Goal: Information Seeking & Learning: Check status

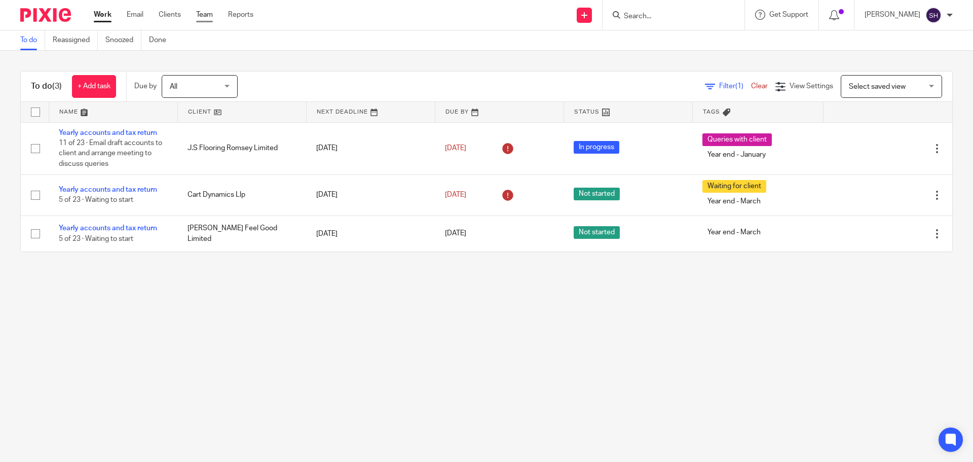
drag, startPoint x: 0, startPoint y: 0, endPoint x: 203, endPoint y: 16, distance: 203.8
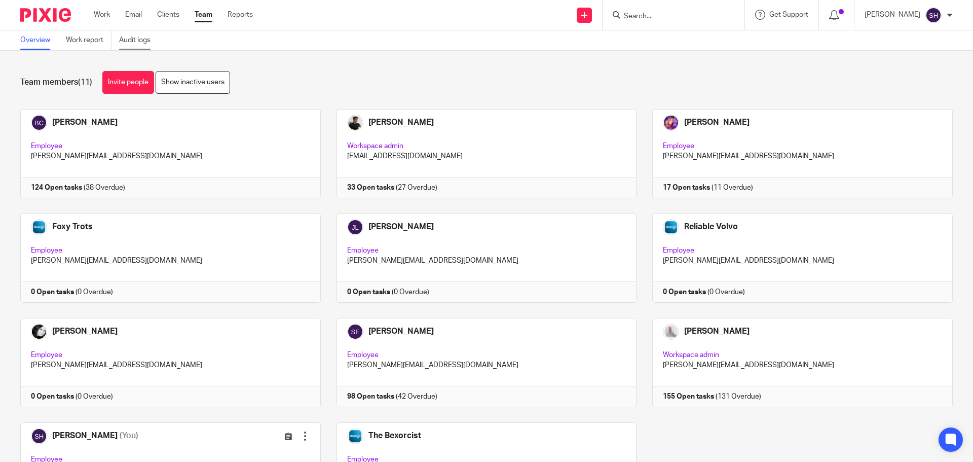
click at [123, 41] on link "Audit logs" at bounding box center [138, 40] width 39 height 20
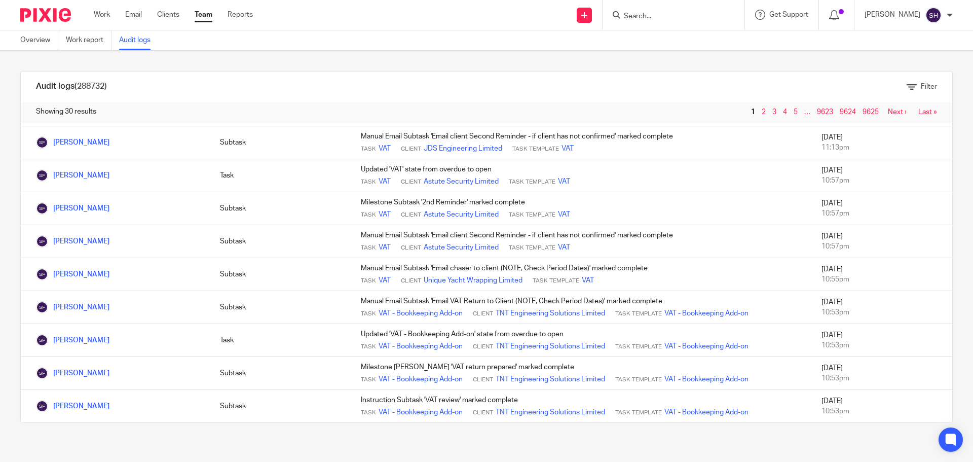
scroll to position [739, 0]
click at [888, 114] on link "Next ›" at bounding box center [897, 111] width 19 height 7
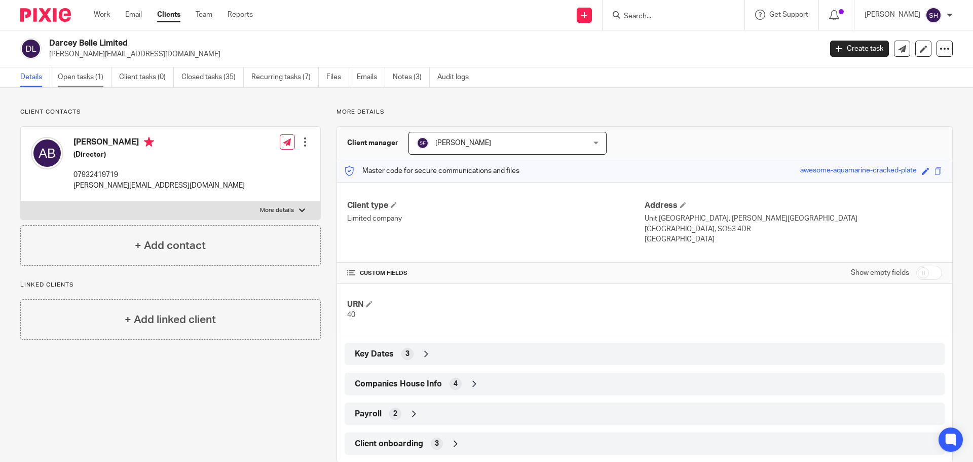
click at [91, 74] on link "Open tasks (1)" at bounding box center [85, 77] width 54 height 20
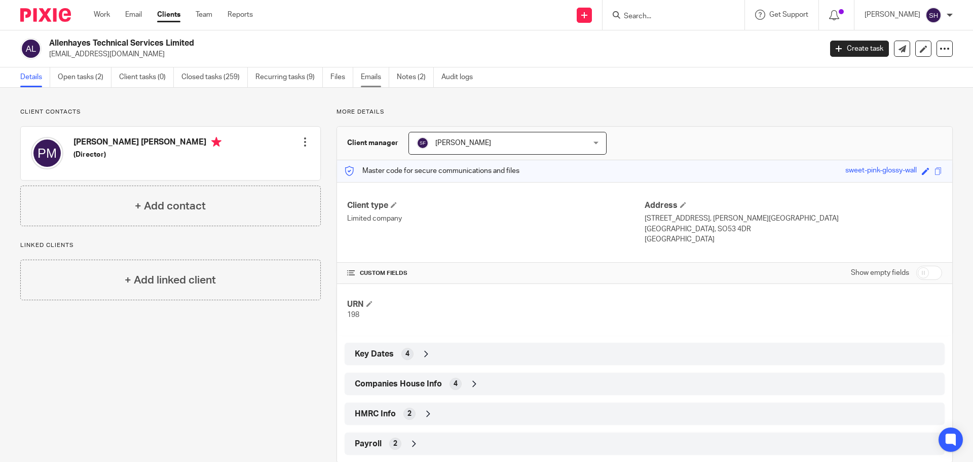
click at [379, 79] on link "Emails" at bounding box center [375, 77] width 28 height 20
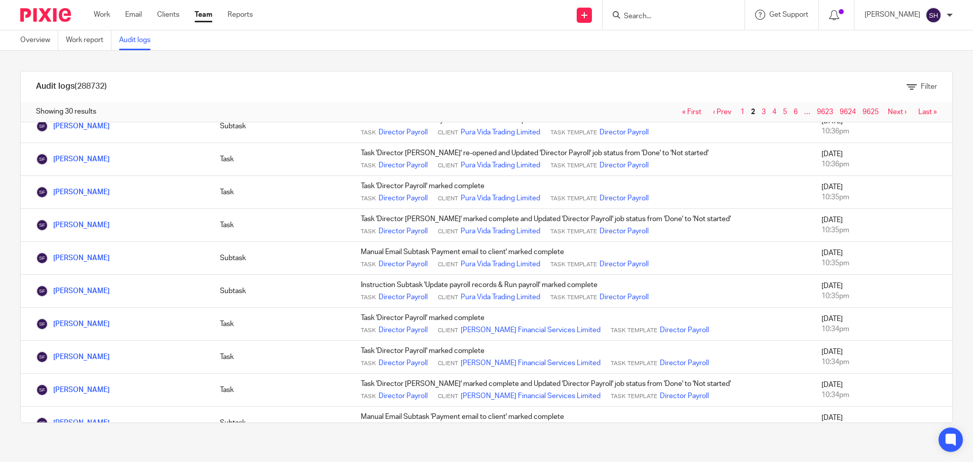
scroll to position [708, 0]
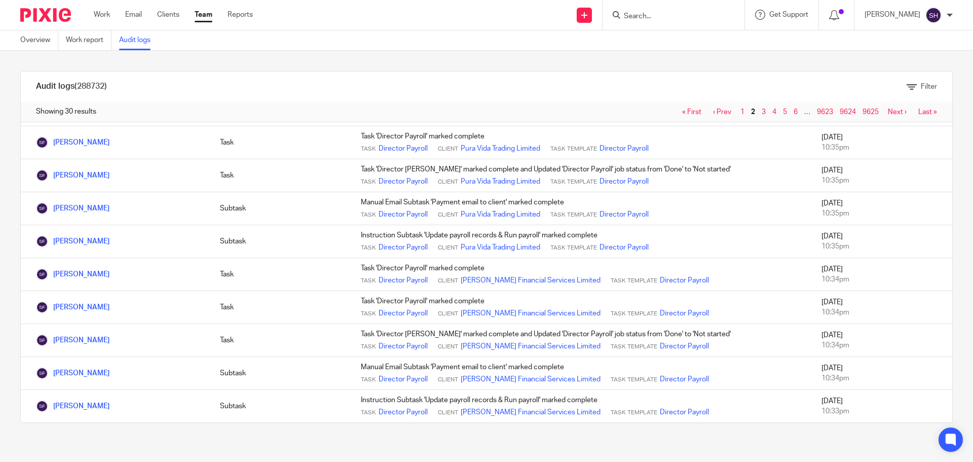
click at [888, 114] on link "Next ›" at bounding box center [897, 111] width 19 height 7
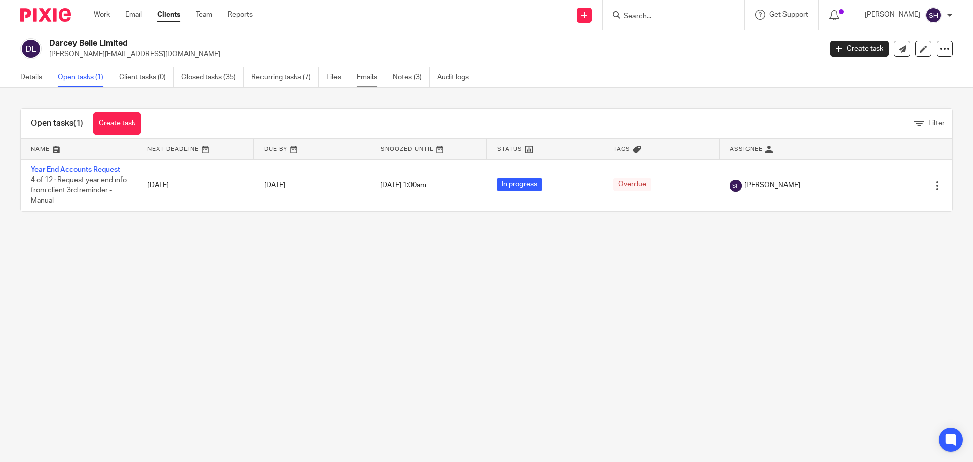
click at [370, 82] on link "Emails" at bounding box center [371, 77] width 28 height 20
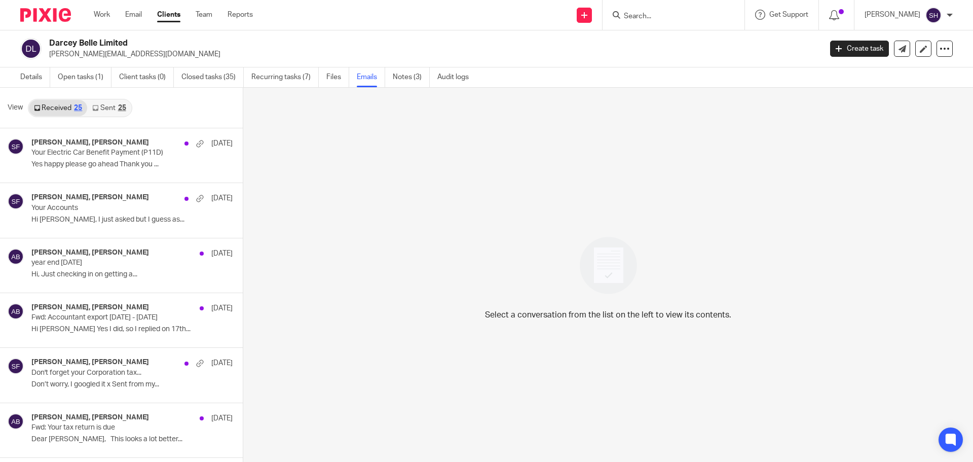
click at [109, 109] on link "Sent 25" at bounding box center [109, 108] width 44 height 16
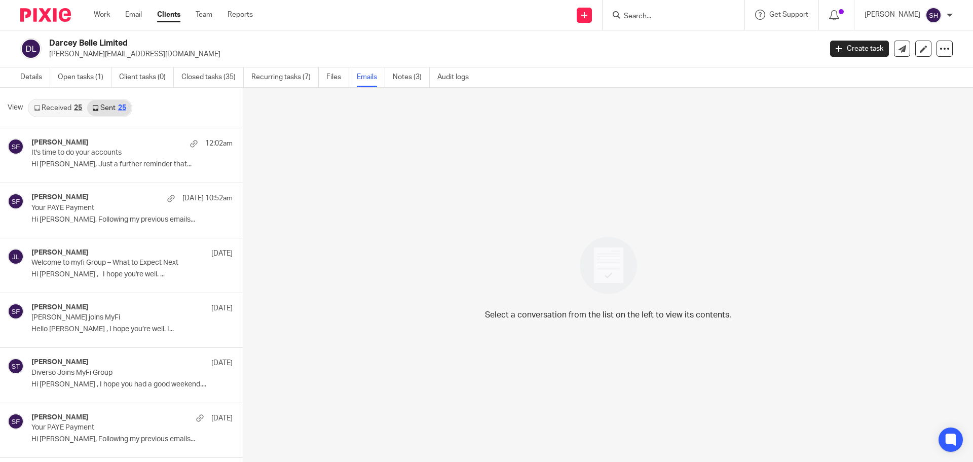
scroll to position [2, 0]
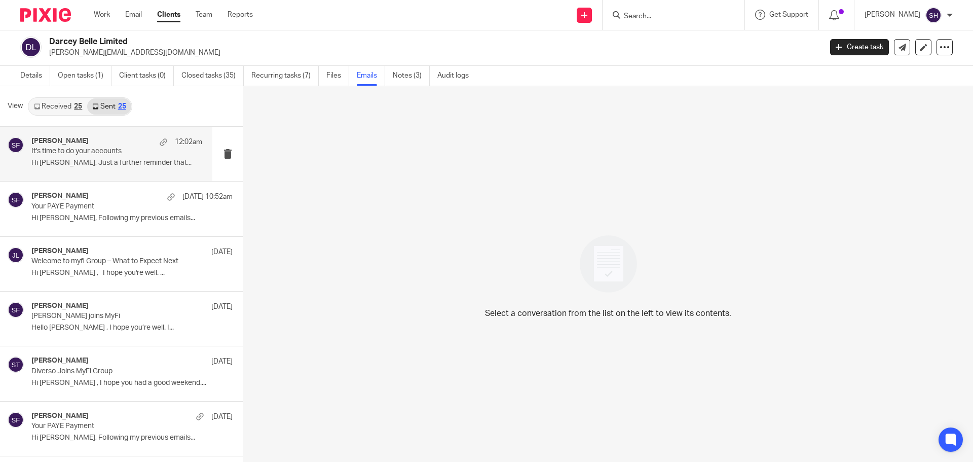
click at [89, 168] on div "[PERSON_NAME] 12:02am It's time to do your accounts Hi [PERSON_NAME], Just a fu…" at bounding box center [116, 154] width 171 height 34
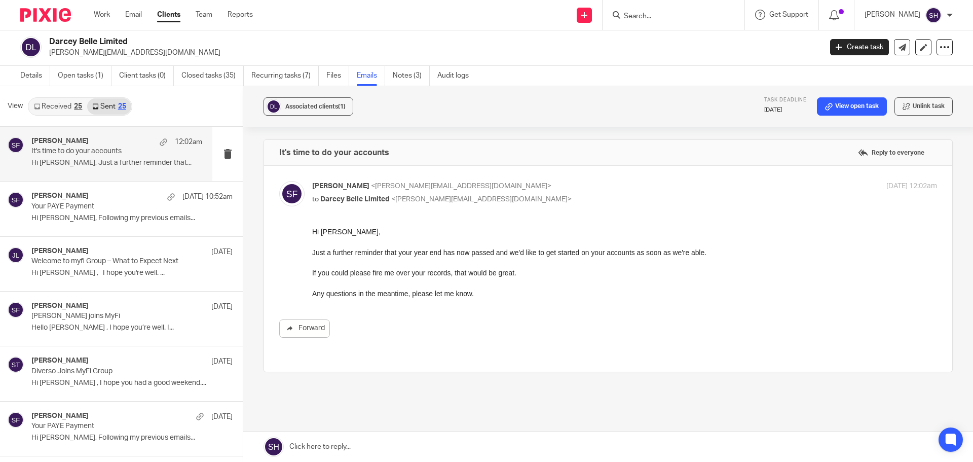
scroll to position [0, 0]
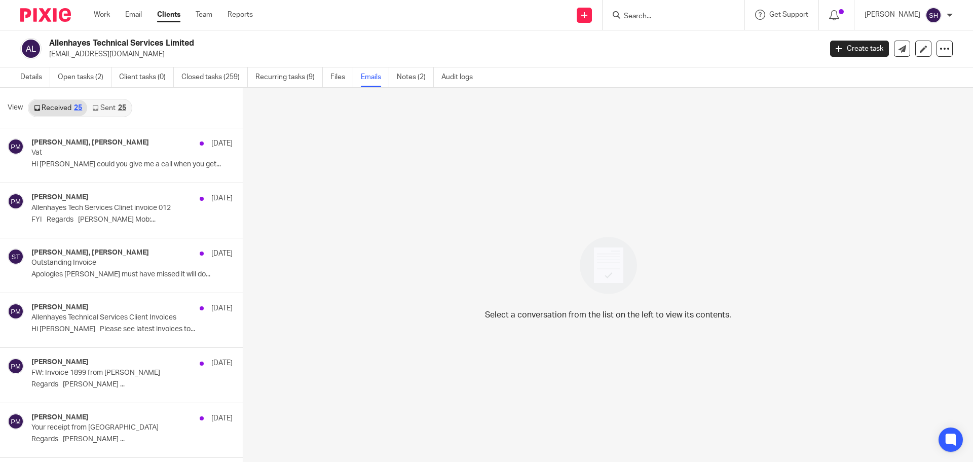
click at [109, 107] on link "Sent 25" at bounding box center [109, 108] width 44 height 16
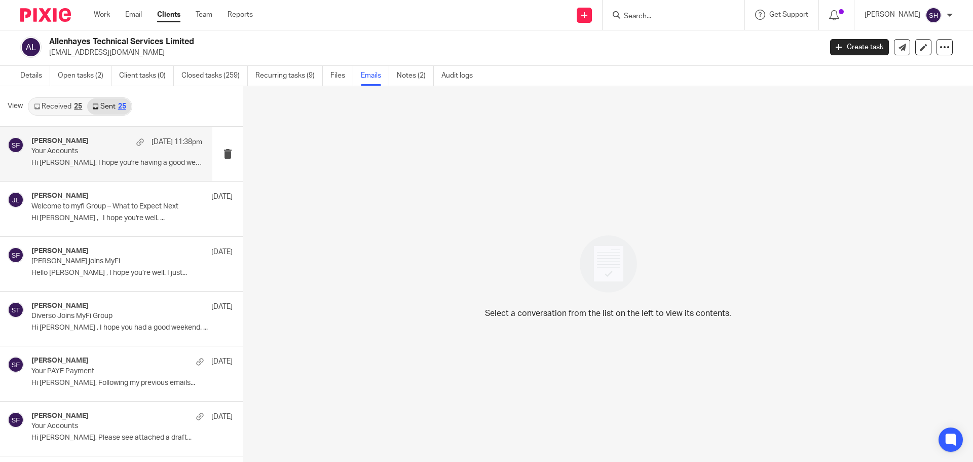
click at [117, 173] on div "Sarah Fox 17 Aug 11:38pm Your Accounts Hi Phillip, I hope you're having a good …" at bounding box center [106, 154] width 212 height 54
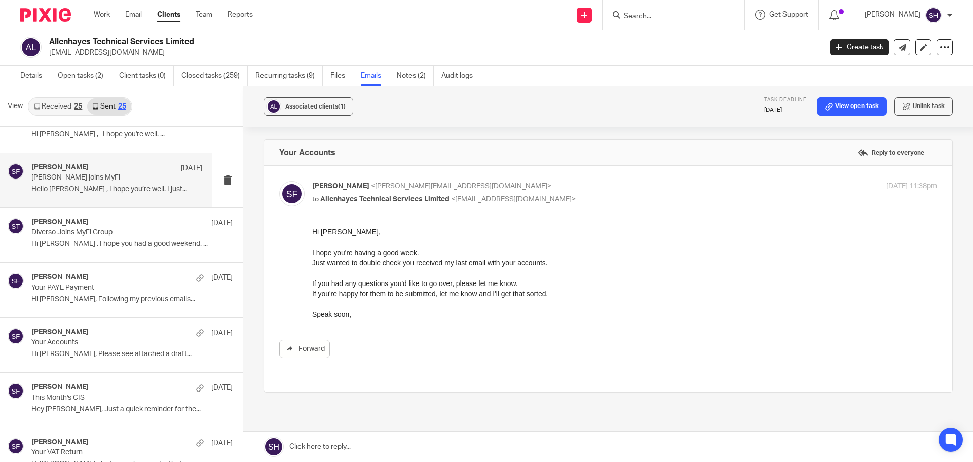
scroll to position [101, 0]
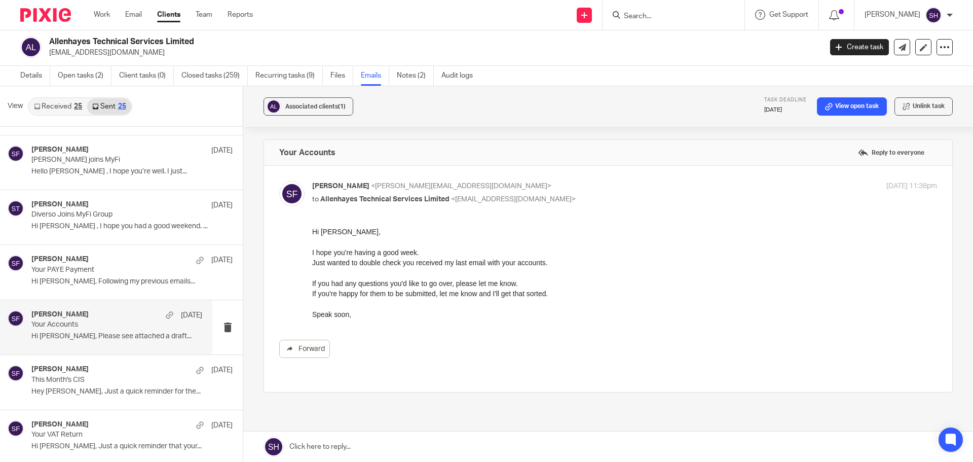
click at [138, 346] on div "Sarah Fox 5 Aug Your Accounts Hi Phillip, Please see attached a draft..." at bounding box center [106, 327] width 212 height 54
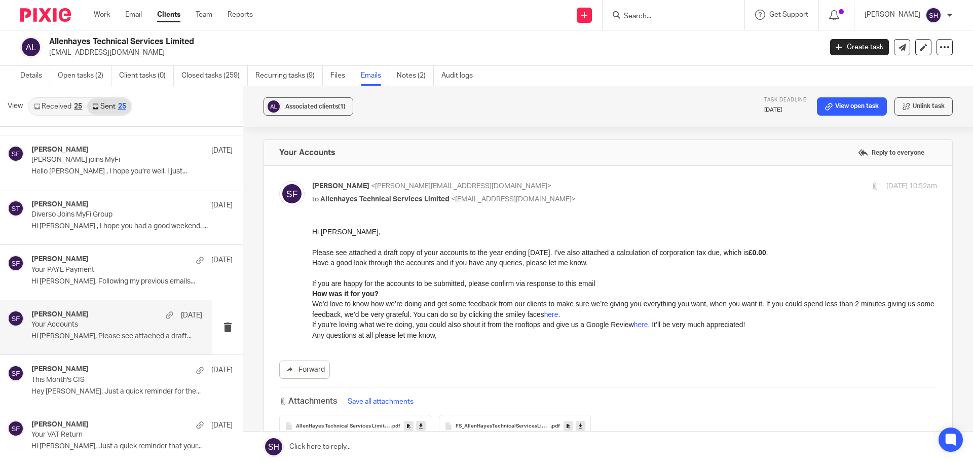
scroll to position [0, 0]
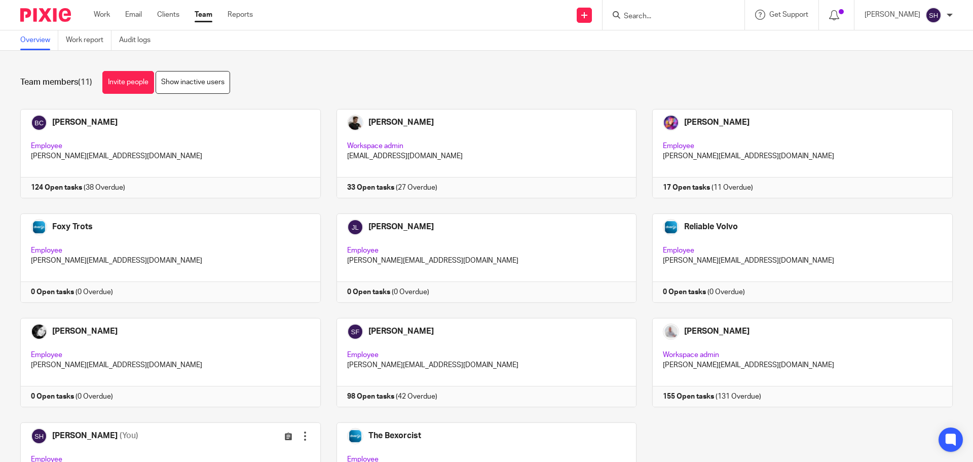
click at [696, 15] on input "Search" at bounding box center [668, 16] width 91 height 9
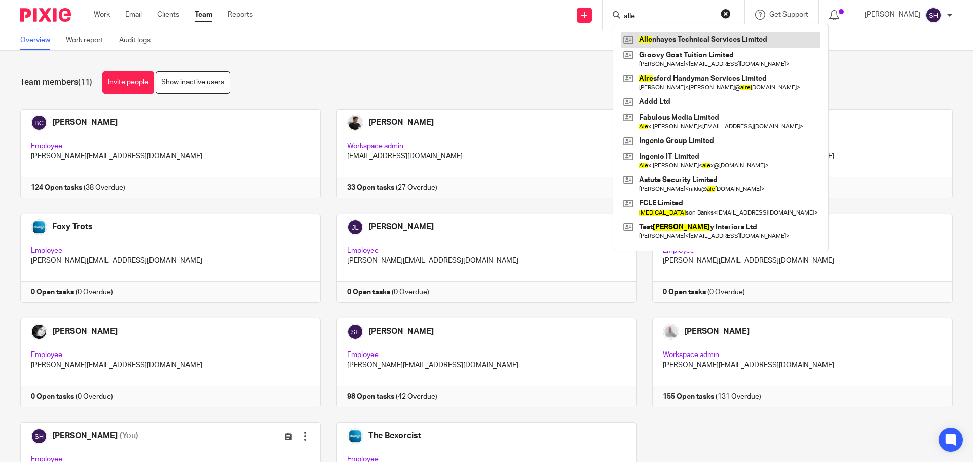
type input "alle"
click at [685, 35] on link at bounding box center [721, 39] width 200 height 15
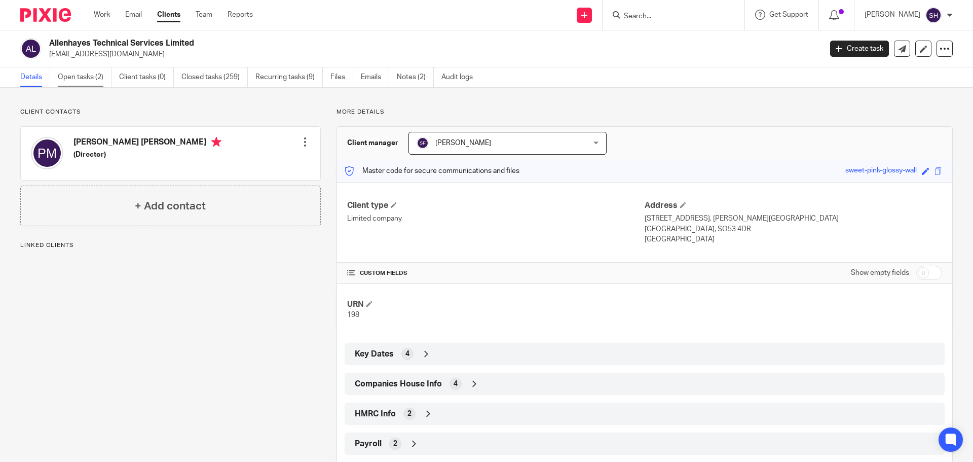
click at [79, 81] on link "Open tasks (2)" at bounding box center [85, 77] width 54 height 20
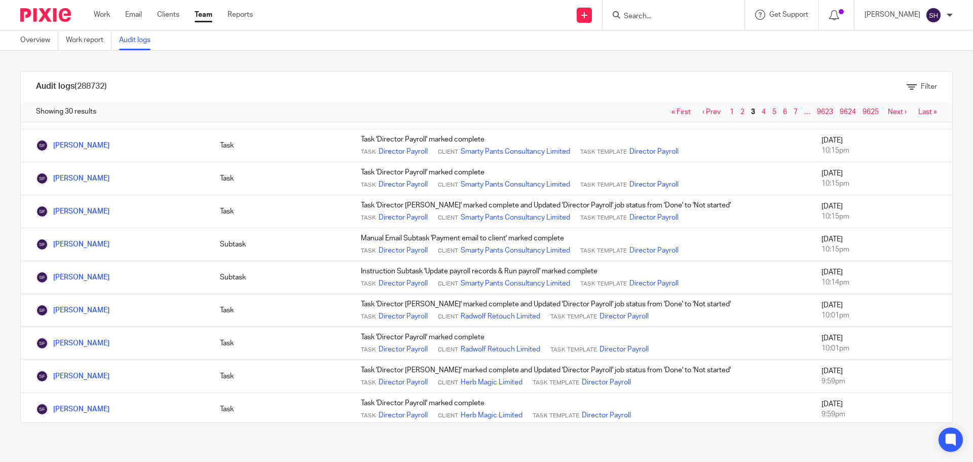
scroll to position [708, 0]
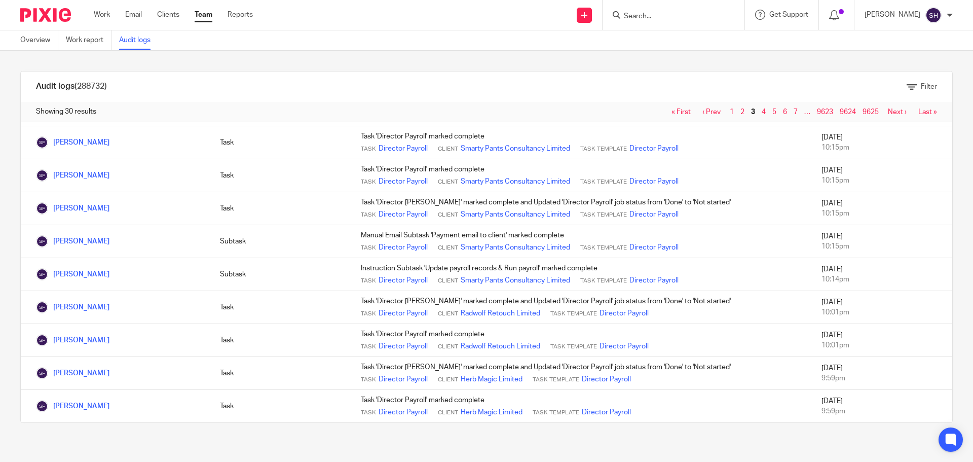
click at [888, 111] on link "Next ›" at bounding box center [897, 111] width 19 height 7
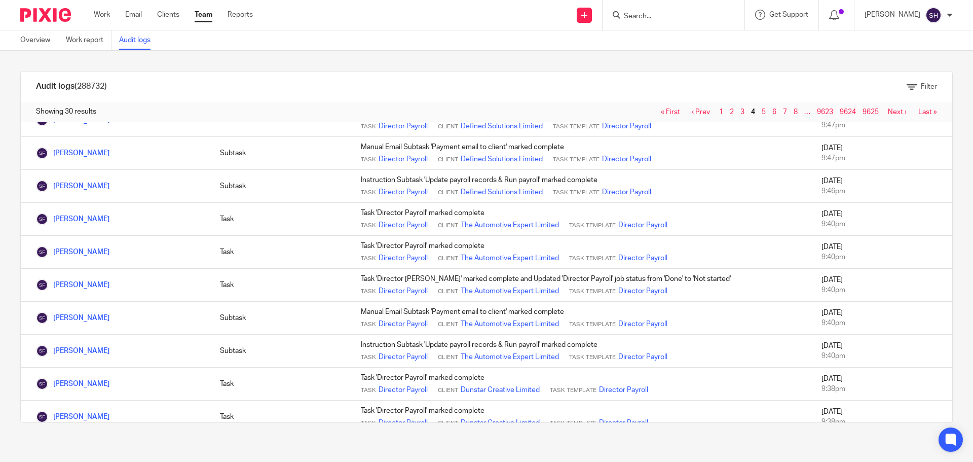
scroll to position [708, 0]
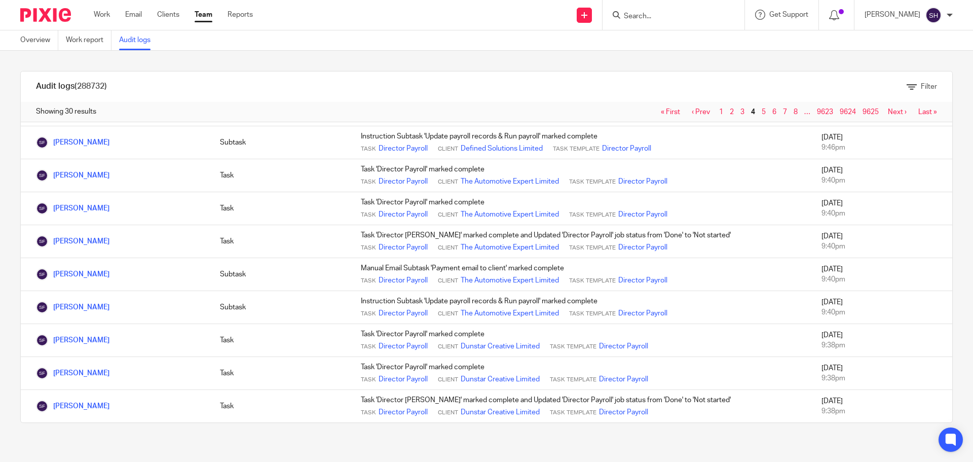
click at [888, 112] on link "Next ›" at bounding box center [897, 111] width 19 height 7
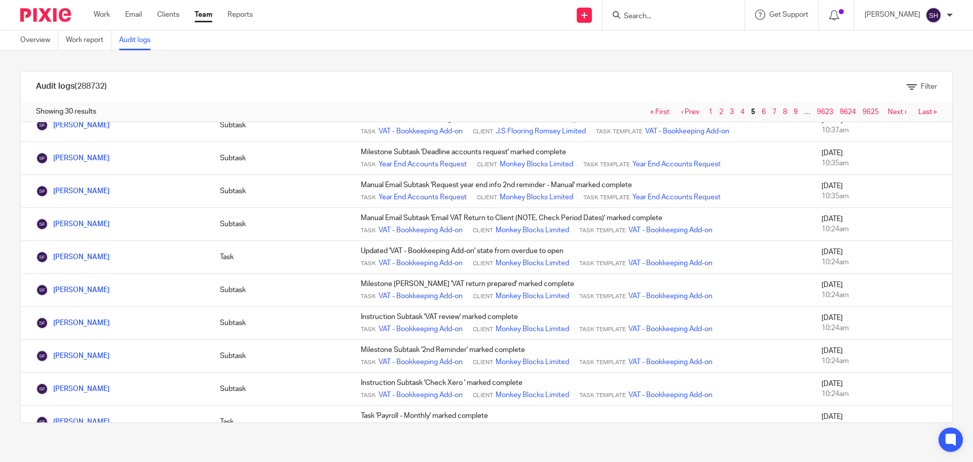
scroll to position [708, 0]
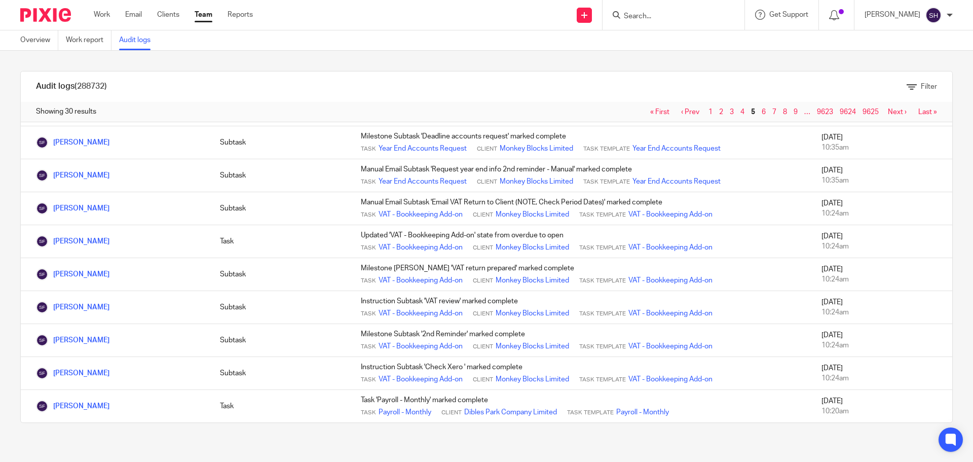
click at [888, 113] on link "Next ›" at bounding box center [897, 111] width 19 height 7
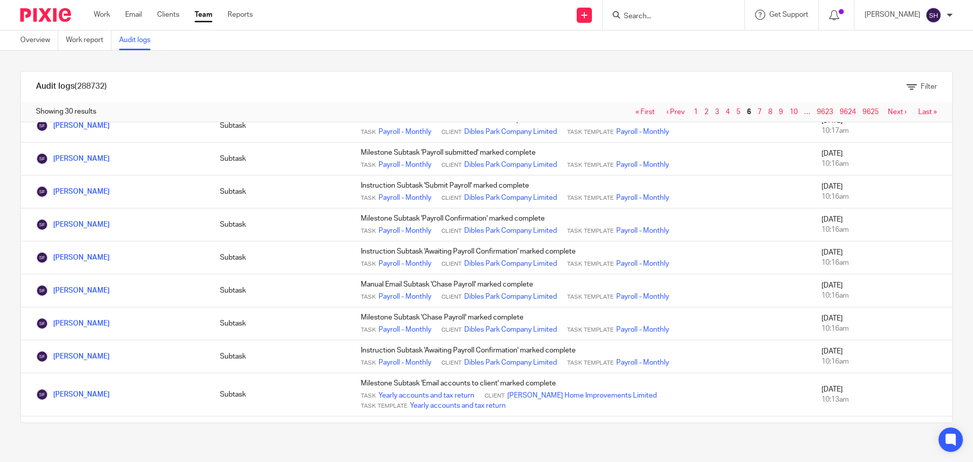
scroll to position [152, 0]
